Goal: Check status: Check status

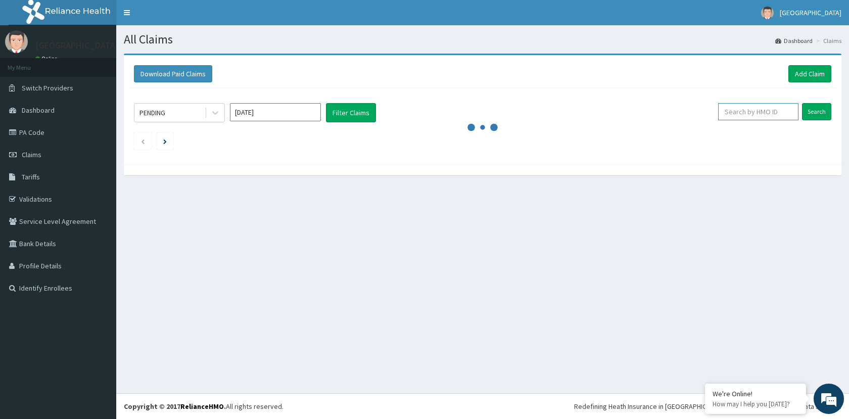
click at [757, 115] on input "text" at bounding box center [758, 111] width 80 height 17
click at [769, 114] on input "text" at bounding box center [758, 111] width 80 height 17
type input "RDM/10024/A"
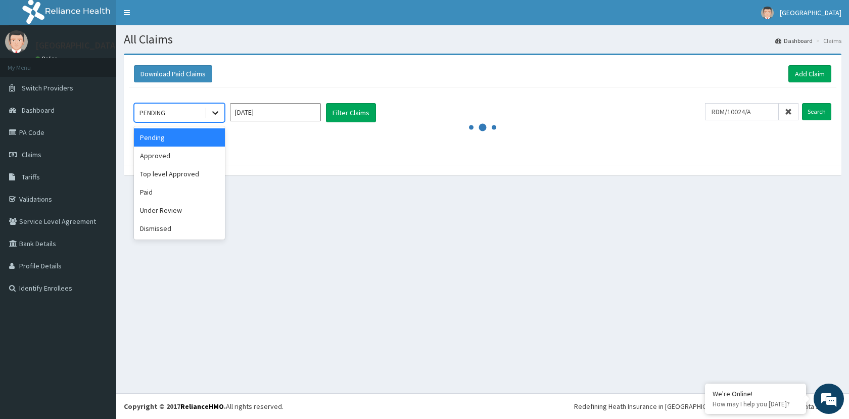
click at [217, 115] on icon at bounding box center [215, 113] width 10 height 10
click at [166, 160] on div "Approved" at bounding box center [179, 156] width 91 height 18
click at [219, 114] on icon at bounding box center [215, 113] width 10 height 10
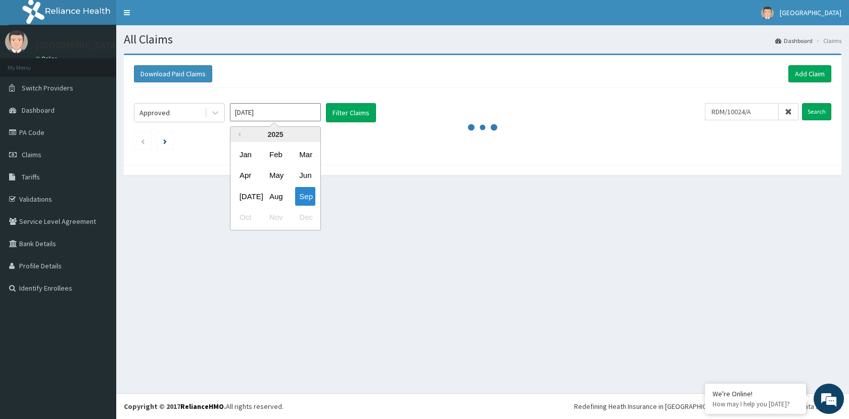
click at [252, 114] on input "Sep 2025" at bounding box center [275, 112] width 91 height 18
click at [239, 134] on button "Previous Year" at bounding box center [238, 134] width 5 height 5
click at [311, 155] on div "Mar" at bounding box center [305, 154] width 20 height 19
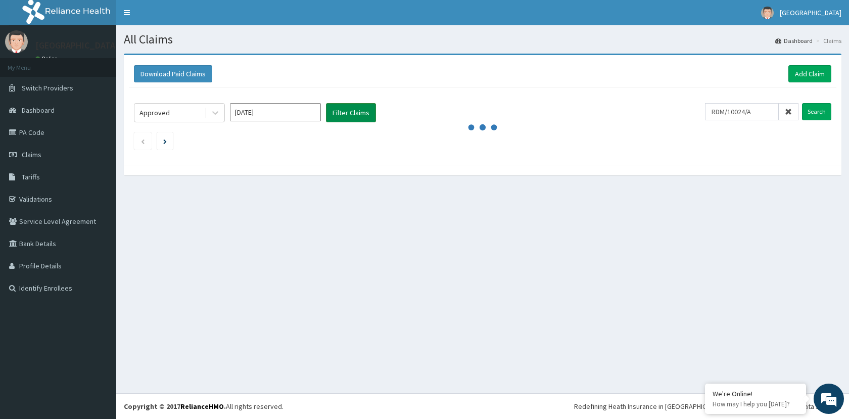
click at [350, 115] on button "Filter Claims" at bounding box center [351, 112] width 50 height 19
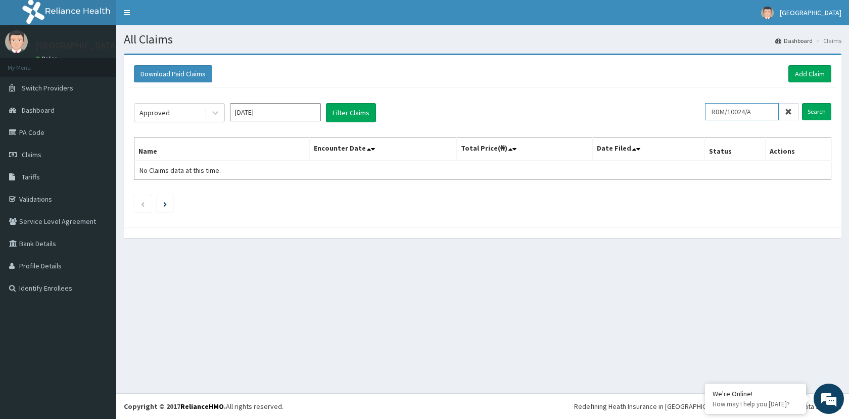
drag, startPoint x: 766, startPoint y: 113, endPoint x: 689, endPoint y: 113, distance: 76.8
click at [689, 113] on div "Approved Mar 2024 Filter Claims RDM/10024/A Search" at bounding box center [483, 112] width 698 height 19
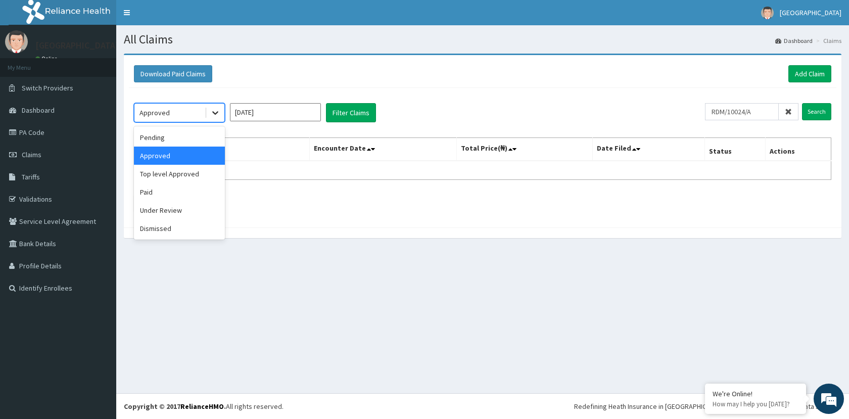
click at [217, 113] on icon at bounding box center [215, 114] width 6 height 4
click at [172, 178] on div "Top level Approved" at bounding box center [179, 174] width 91 height 18
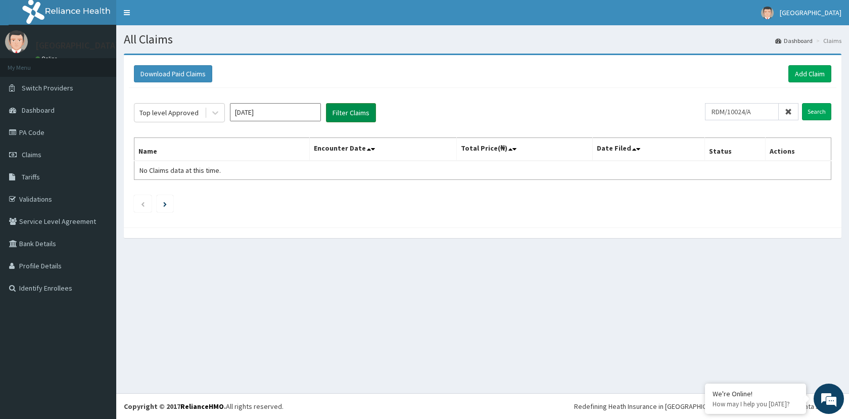
click at [342, 110] on button "Filter Claims" at bounding box center [351, 112] width 50 height 19
click at [191, 118] on div "Top level Approved" at bounding box center [169, 113] width 59 height 10
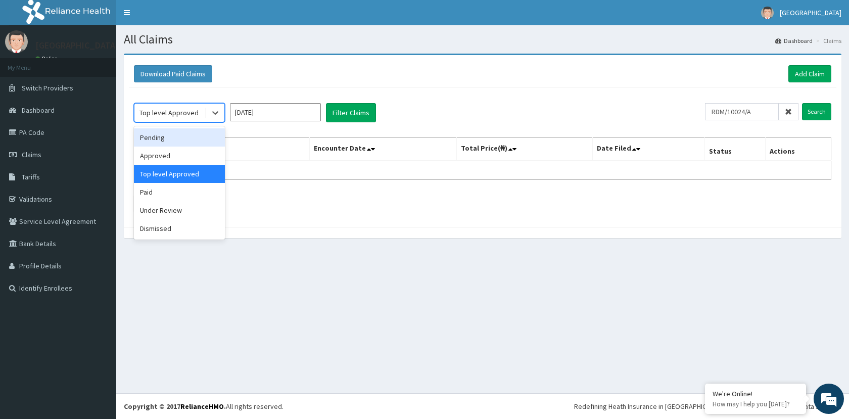
click at [166, 140] on div "Pending" at bounding box center [179, 137] width 91 height 18
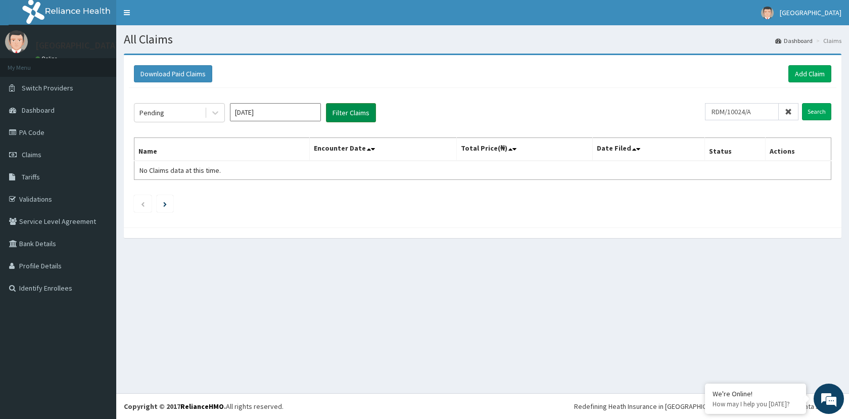
click at [342, 114] on button "Filter Claims" at bounding box center [351, 112] width 50 height 19
click at [301, 114] on input "Mar 2024" at bounding box center [275, 112] width 91 height 18
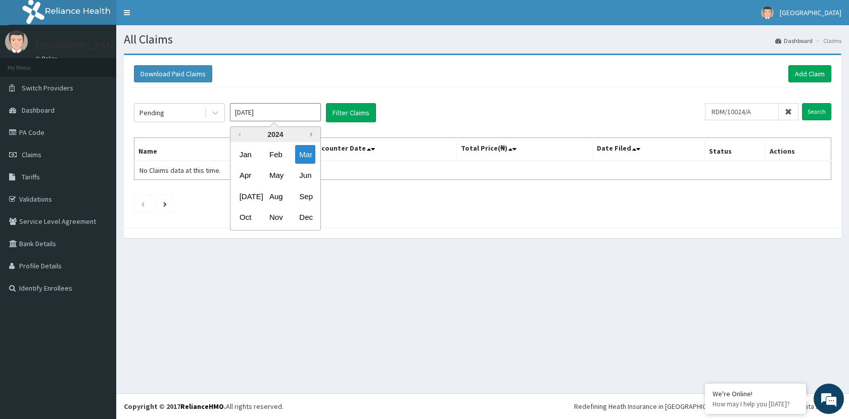
click at [310, 135] on button "Next Year" at bounding box center [312, 134] width 5 height 5
click at [310, 135] on div "2025" at bounding box center [275, 134] width 90 height 15
click at [277, 137] on div "2025" at bounding box center [275, 134] width 90 height 15
drag, startPoint x: 277, startPoint y: 134, endPoint x: 288, endPoint y: 128, distance: 12.7
click at [277, 132] on div "2025" at bounding box center [275, 134] width 90 height 15
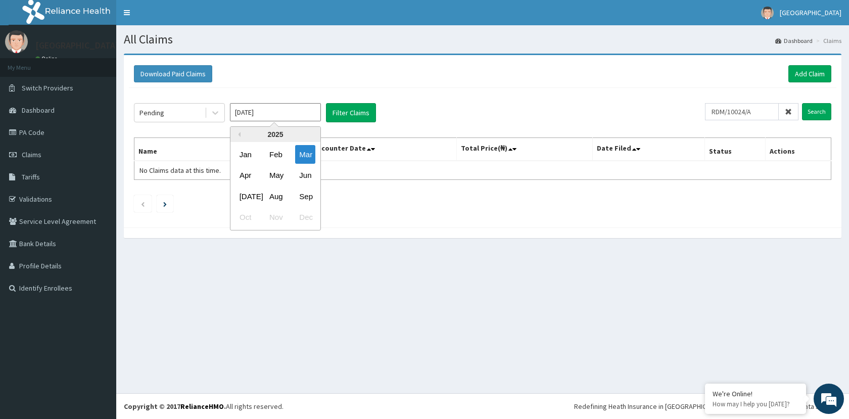
drag, startPoint x: 301, startPoint y: 150, endPoint x: 308, endPoint y: 148, distance: 6.7
click at [302, 150] on div "Mar" at bounding box center [305, 154] width 20 height 19
type input "Mar 2025"
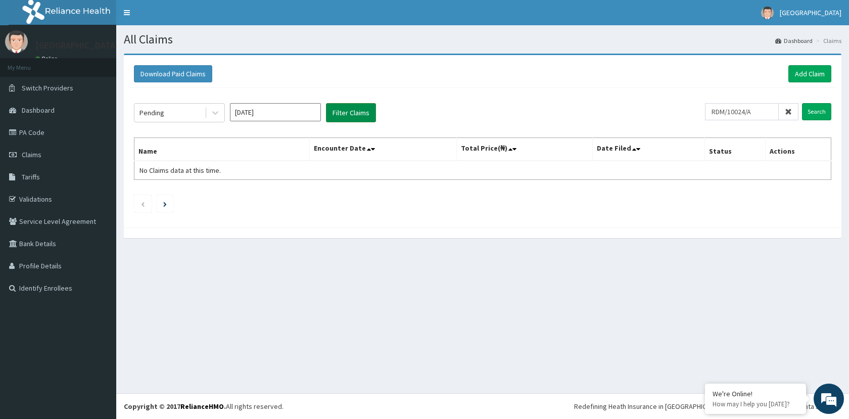
click at [343, 109] on button "Filter Claims" at bounding box center [351, 112] width 50 height 19
drag, startPoint x: 0, startPoint y: 0, endPoint x: 273, endPoint y: 73, distance: 283.1
click at [273, 73] on div "Download Paid Claims Add Claim" at bounding box center [483, 73] width 698 height 17
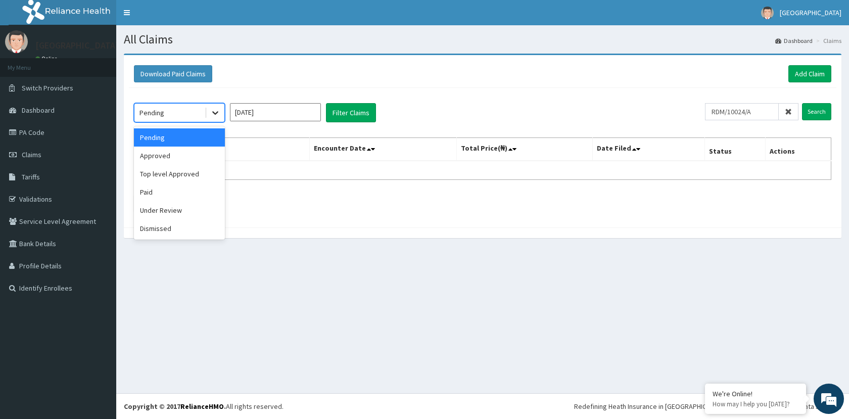
click at [215, 115] on icon at bounding box center [215, 113] width 10 height 10
click at [171, 156] on div "Approved" at bounding box center [179, 156] width 91 height 18
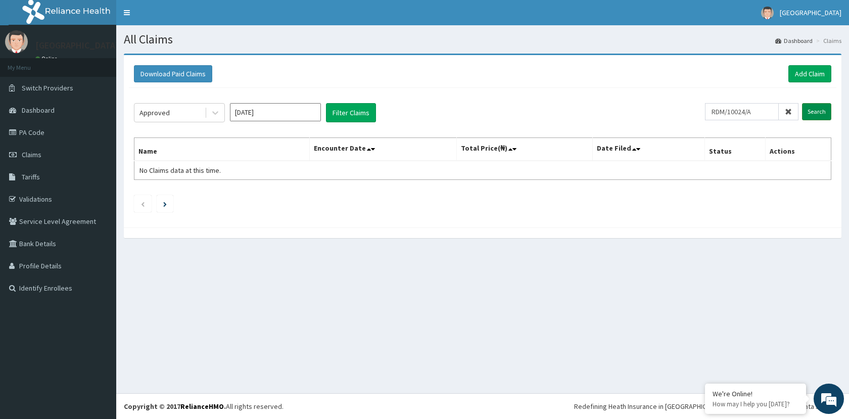
click at [818, 114] on input "Search" at bounding box center [816, 111] width 29 height 17
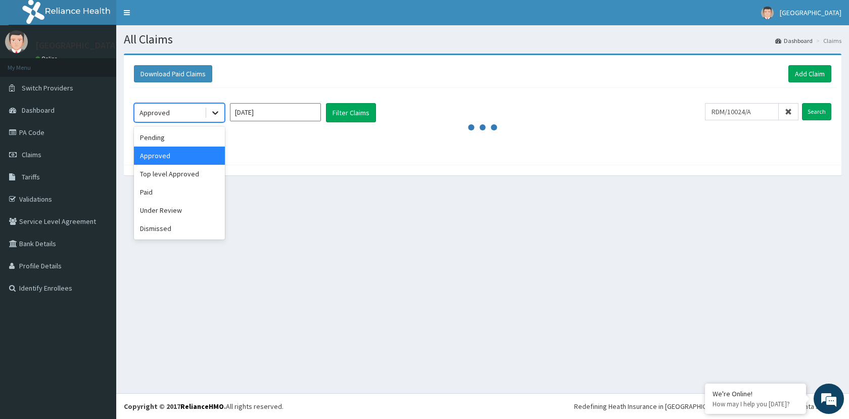
click at [215, 114] on icon at bounding box center [215, 114] width 6 height 4
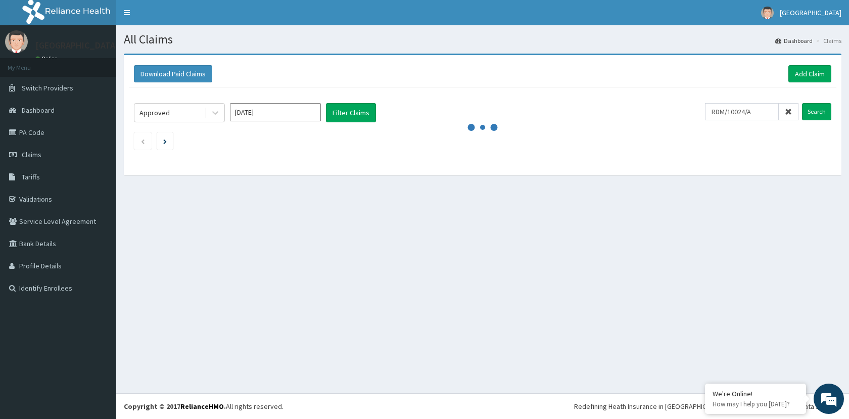
click at [411, 86] on div "Download Paid Claims Add Claim" at bounding box center [483, 74] width 708 height 28
click at [812, 108] on input "Search" at bounding box center [816, 111] width 29 height 17
click at [809, 112] on input "Search" at bounding box center [816, 111] width 29 height 17
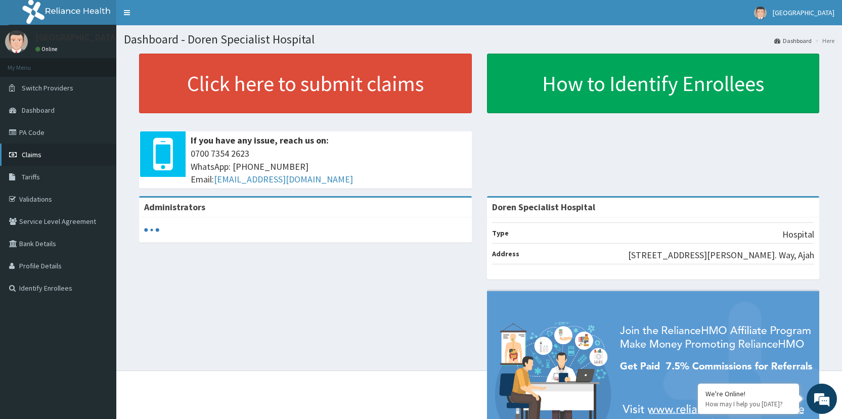
click at [33, 151] on span "Claims" at bounding box center [32, 154] width 20 height 9
click at [28, 150] on span "Claims" at bounding box center [32, 154] width 20 height 9
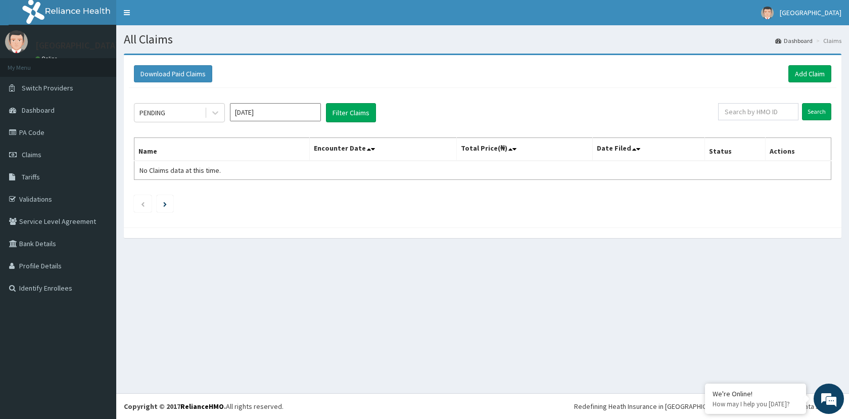
click at [274, 114] on input "[DATE]" at bounding box center [275, 112] width 91 height 18
click at [303, 154] on div "Mar" at bounding box center [305, 154] width 20 height 19
type input "[DATE]"
click at [345, 114] on button "Filter Claims" at bounding box center [351, 112] width 50 height 19
paste input "RDM/10024/A"
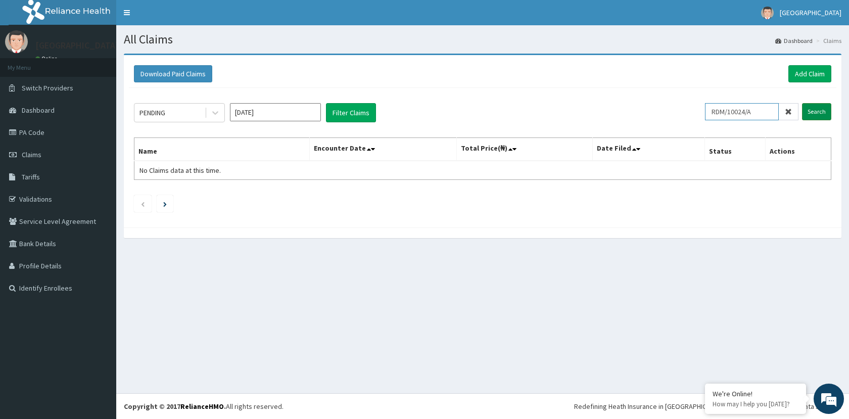
type input "RDM/10024/A"
click at [820, 110] on input "Search" at bounding box center [816, 111] width 29 height 17
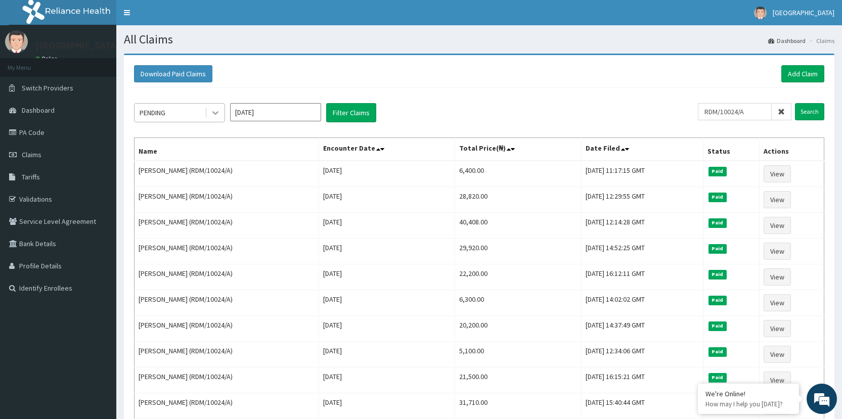
click at [219, 113] on icon at bounding box center [215, 113] width 10 height 10
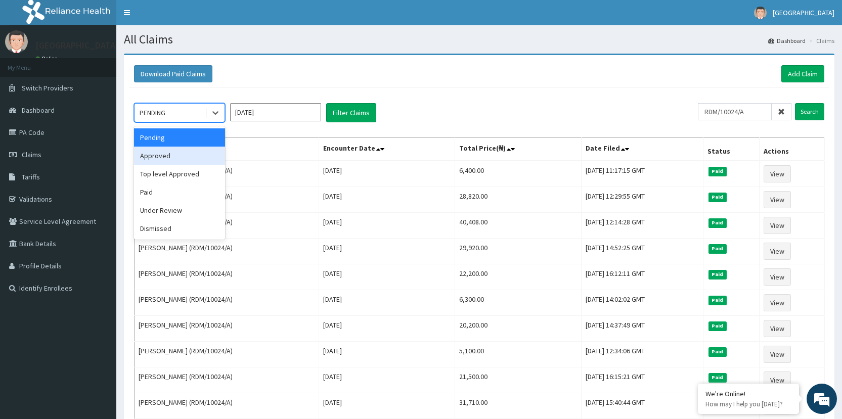
click at [166, 154] on div "Approved" at bounding box center [179, 156] width 91 height 18
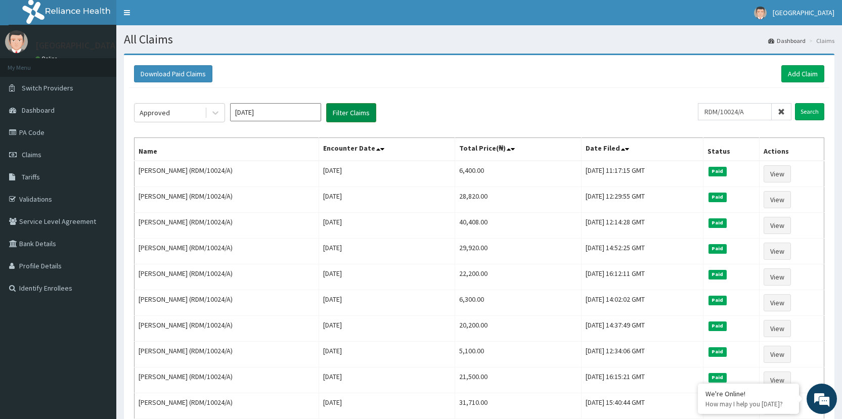
click at [347, 115] on button "Filter Claims" at bounding box center [351, 112] width 50 height 19
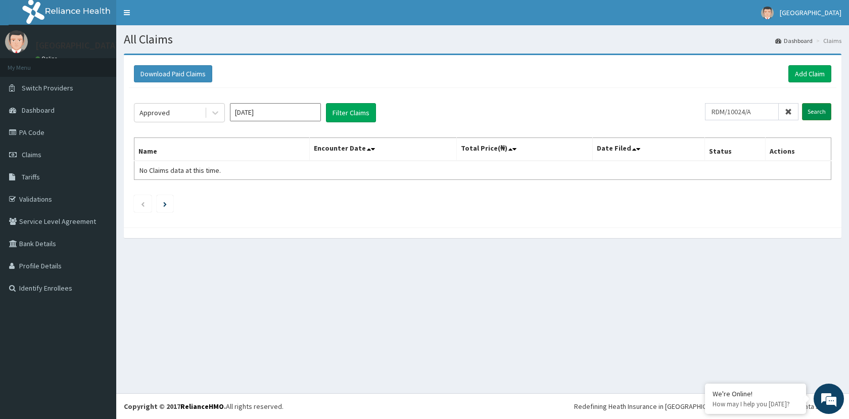
click at [809, 111] on input "Search" at bounding box center [816, 111] width 29 height 17
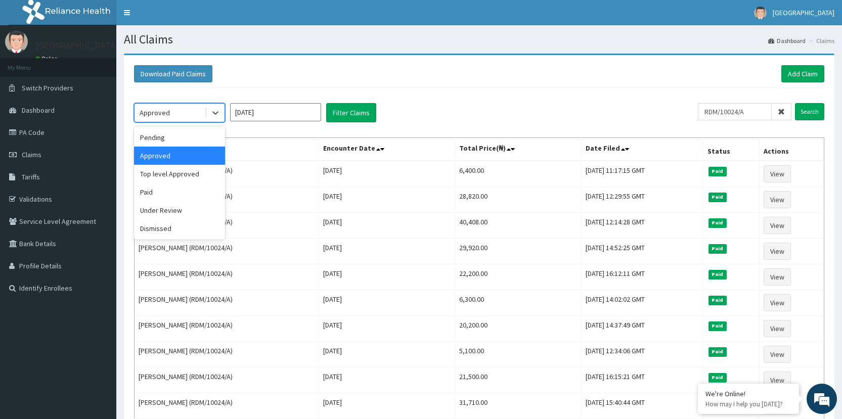
click at [199, 112] on div "Approved" at bounding box center [169, 113] width 70 height 16
click at [177, 175] on div "Top level Approved" at bounding box center [179, 174] width 91 height 18
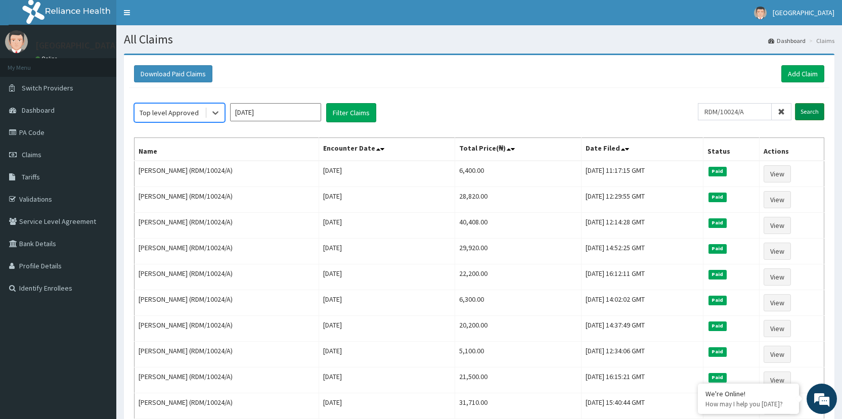
click at [816, 107] on input "Search" at bounding box center [809, 111] width 29 height 17
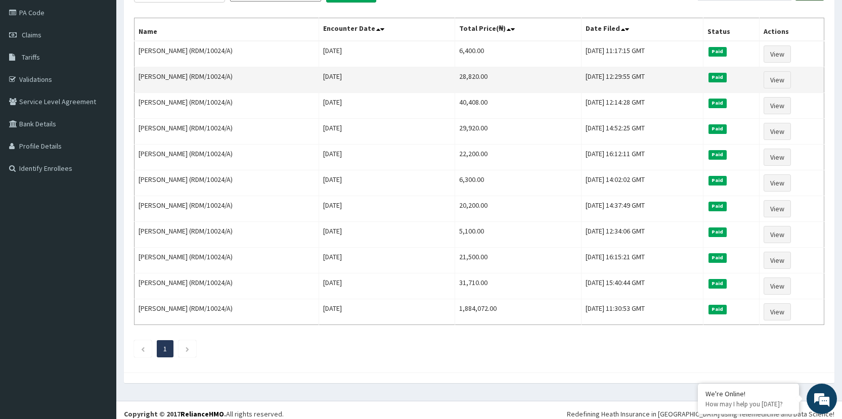
scroll to position [127, 0]
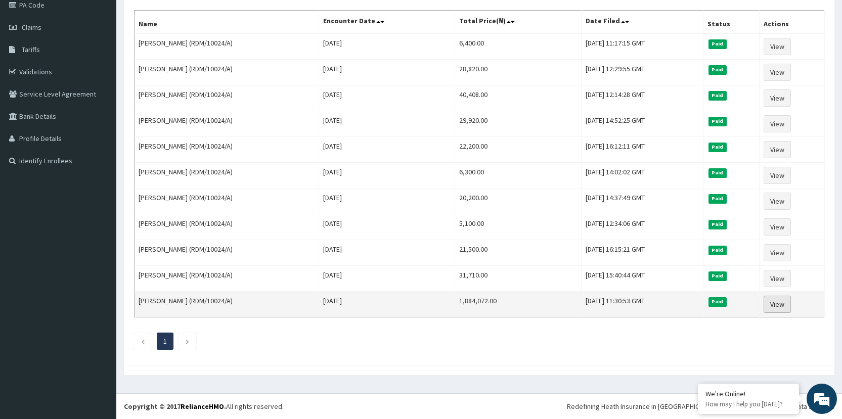
click at [782, 304] on link "View" at bounding box center [776, 304] width 27 height 17
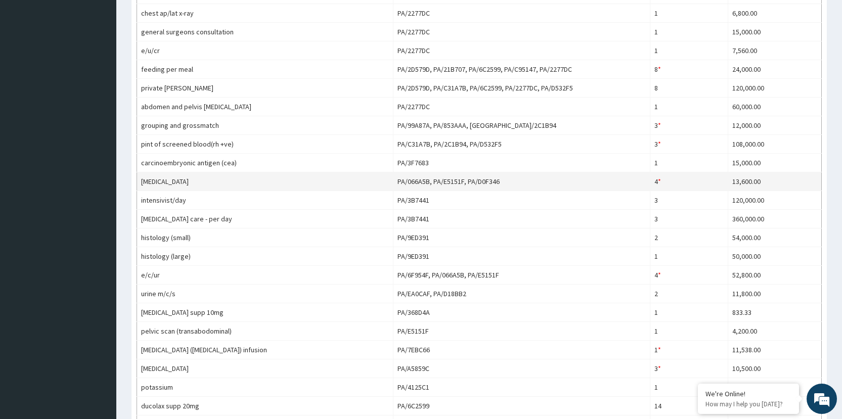
scroll to position [505, 0]
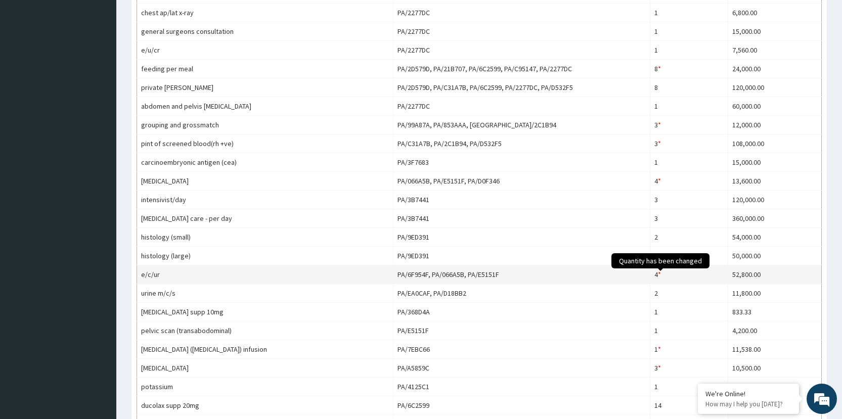
click at [661, 274] on div "*" at bounding box center [659, 274] width 3 height 10
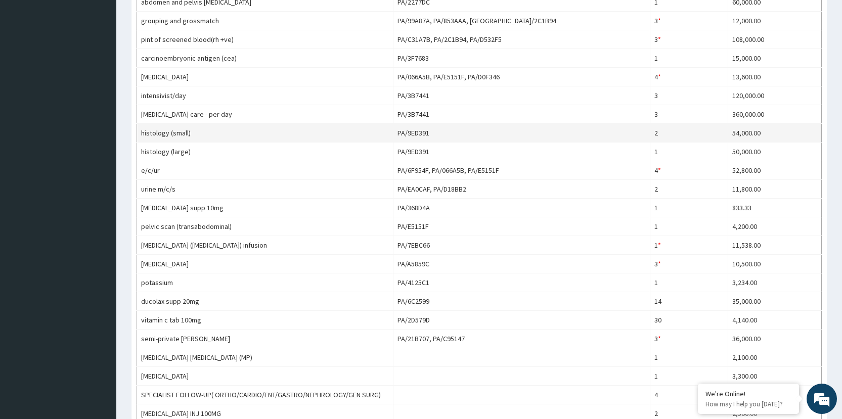
scroll to position [586, 0]
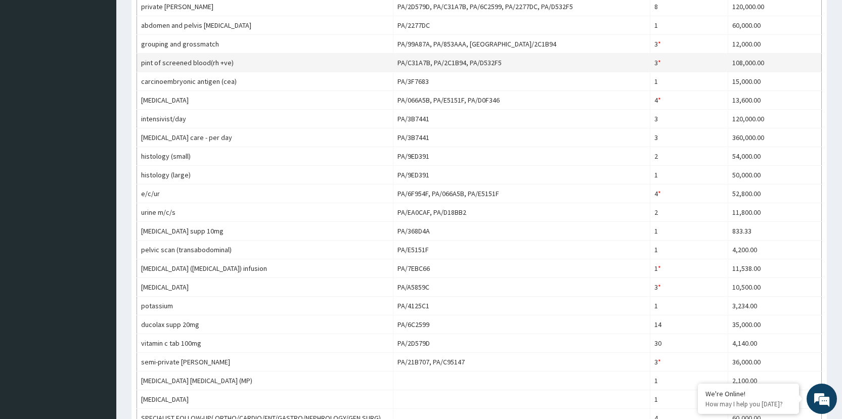
click at [660, 62] on td "3 * Quantity has been changed" at bounding box center [689, 62] width 78 height 19
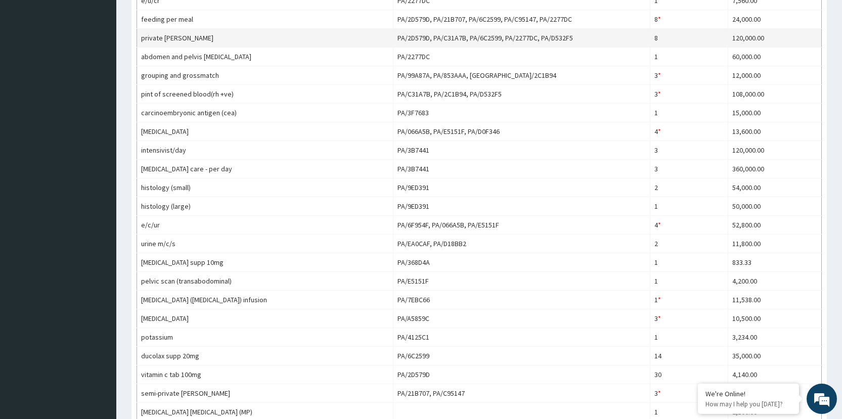
scroll to position [556, 0]
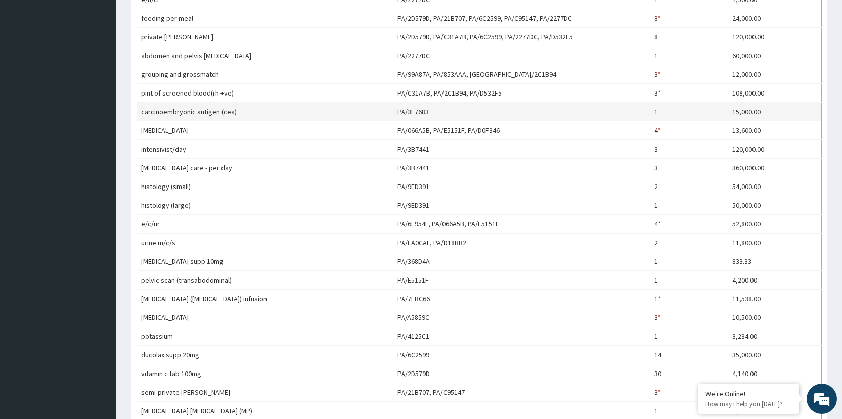
drag, startPoint x: 598, startPoint y: 134, endPoint x: 490, endPoint y: 109, distance: 111.1
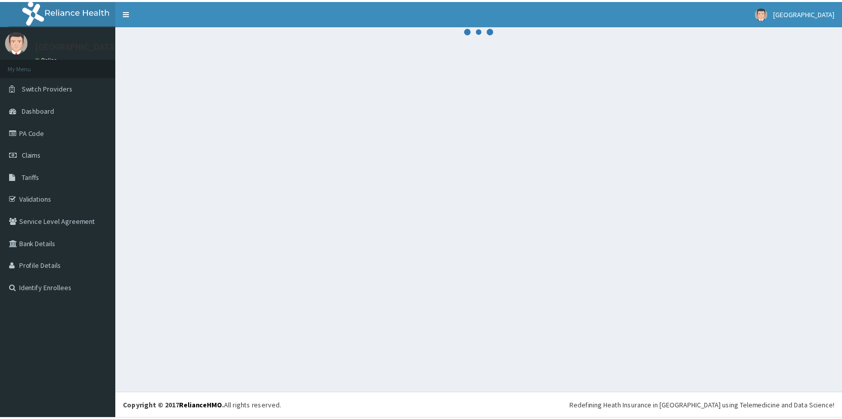
scroll to position [30, 0]
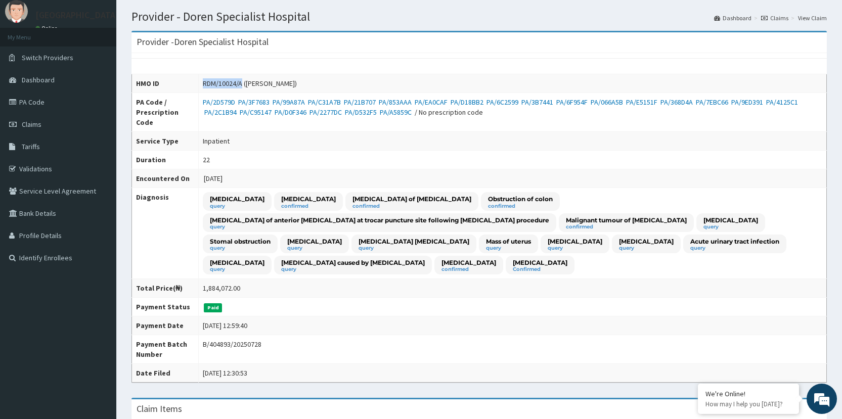
drag, startPoint x: 240, startPoint y: 84, endPoint x: 190, endPoint y: 78, distance: 50.4
click at [190, 78] on tr "HMO ID RDM/10024/A ([PERSON_NAME])" at bounding box center [479, 83] width 695 height 19
copy tr "RDM/10024/A"
click at [43, 104] on link "PA Code" at bounding box center [58, 102] width 116 height 22
